Goal: Complete application form

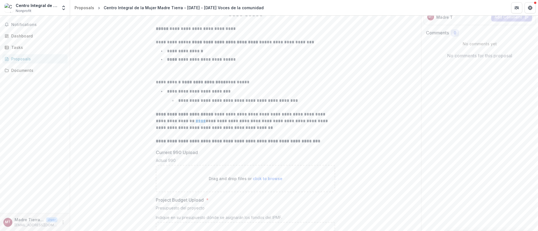
scroll to position [133, 0]
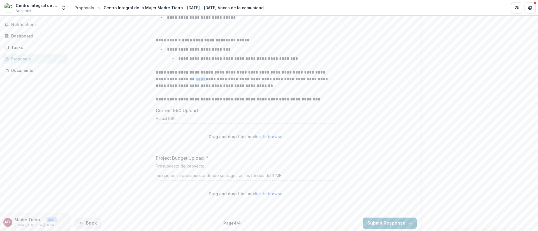
click at [240, 134] on p "Drag and drop files or click to browse" at bounding box center [246, 137] width 74 height 6
type input "**********"
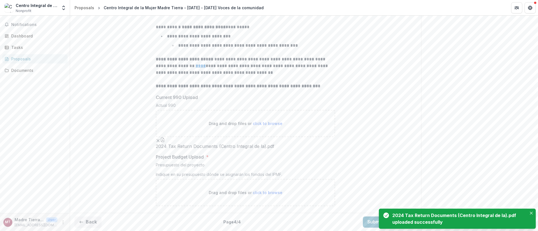
scroll to position [178, 0]
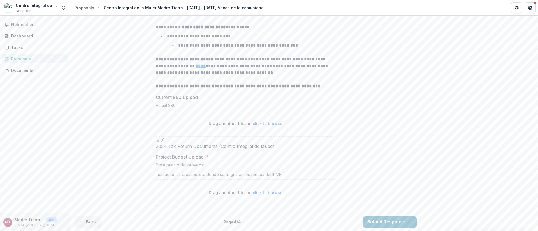
click at [257, 192] on span "click to browse" at bounding box center [268, 193] width 30 height 5
type input "**********"
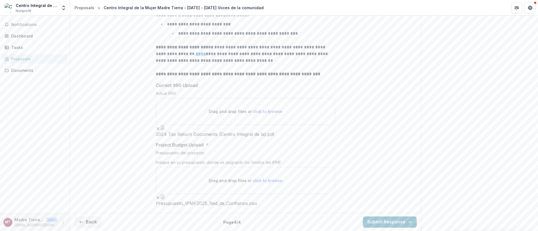
scroll to position [224, 0]
click at [386, 224] on button "Submit Response" at bounding box center [390, 222] width 54 height 11
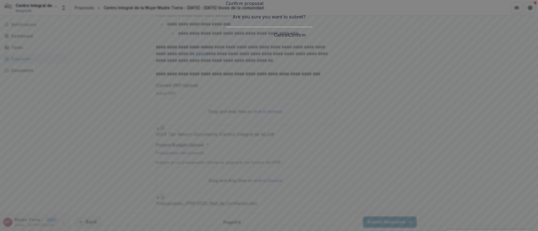
click at [306, 38] on button "Confirm" at bounding box center [297, 35] width 17 height 7
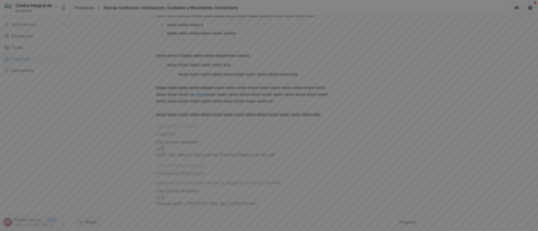
scroll to position [84, 0]
click at [444, 160] on div "Loading..." at bounding box center [269, 115] width 538 height 231
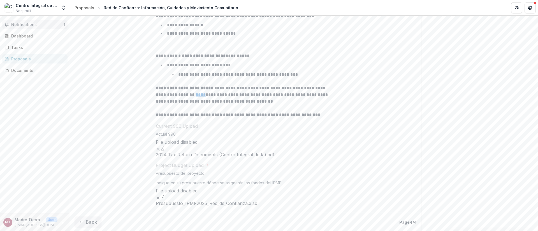
click at [27, 24] on span "Notifications" at bounding box center [37, 24] width 52 height 5
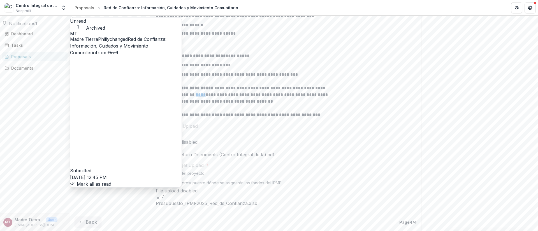
click at [127, 40] on link "Red de Confianza: Información, Cuidados y Movimiento Comunitario" at bounding box center [118, 45] width 96 height 19
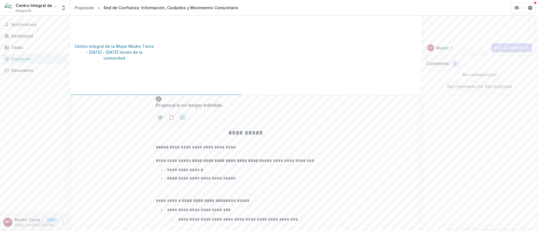
scroll to position [0, 0]
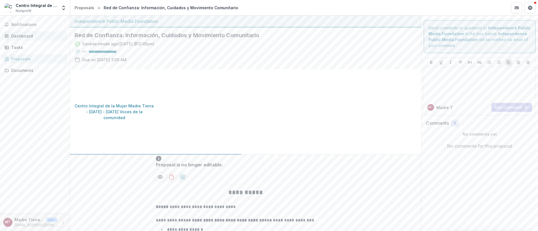
click at [21, 33] on div "Dashboard" at bounding box center [37, 36] width 52 height 6
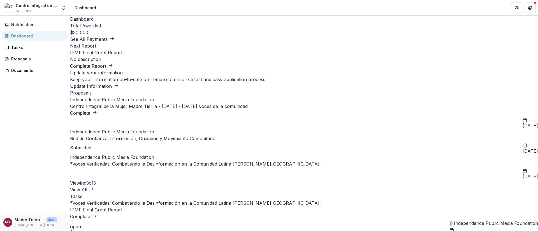
scroll to position [42, 0]
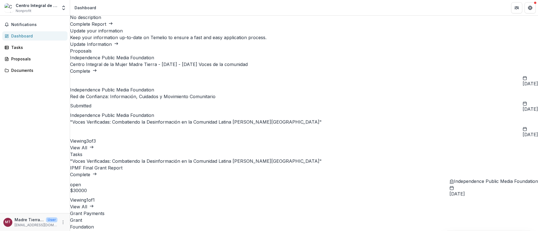
click at [97, 68] on link "Complete" at bounding box center [83, 71] width 27 height 6
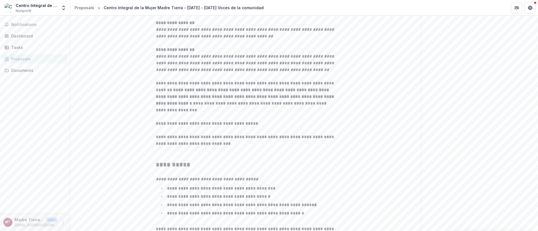
scroll to position [725, 0]
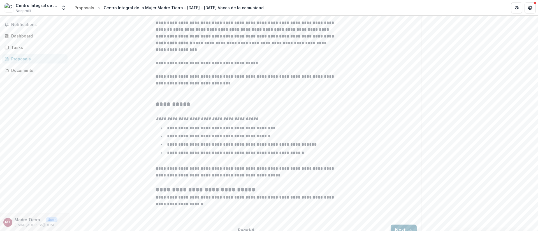
click at [403, 225] on button "Next" at bounding box center [404, 230] width 26 height 11
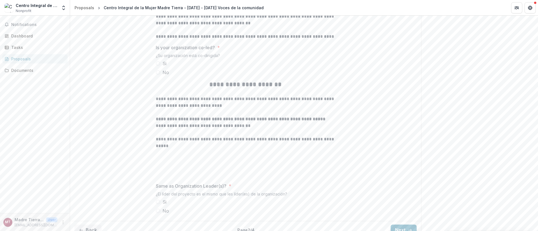
scroll to position [1474, 0]
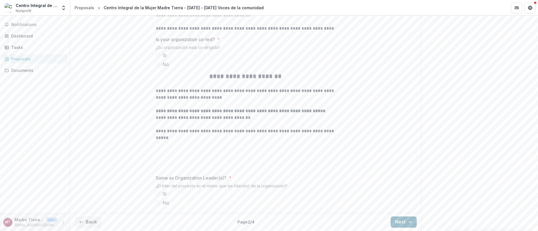
click at [400, 219] on button "Next" at bounding box center [404, 222] width 26 height 11
